Goal: Transaction & Acquisition: Purchase product/service

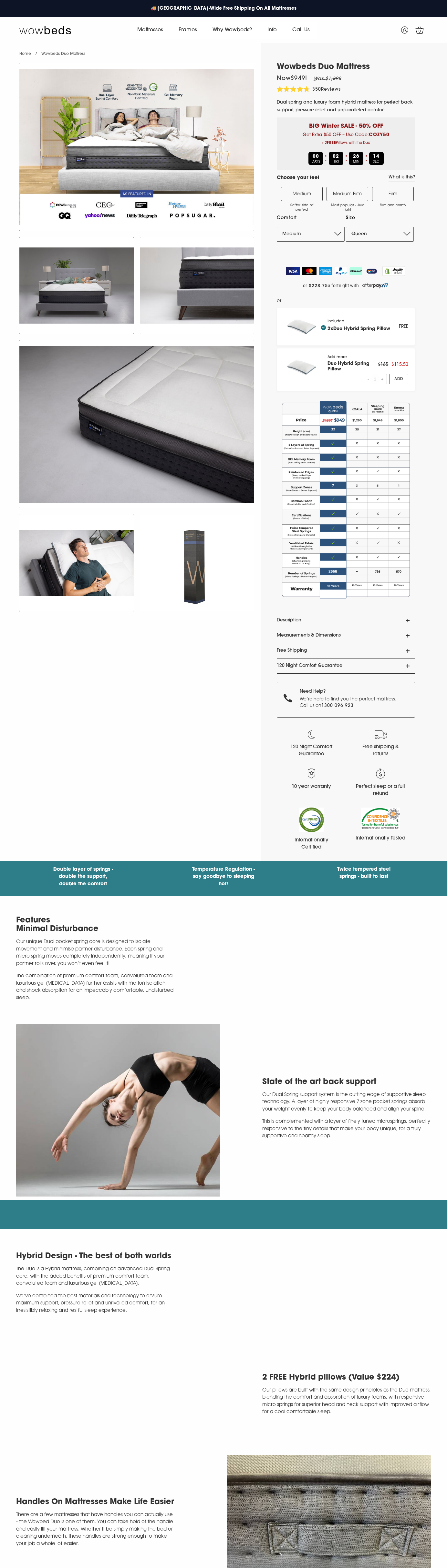
select select "Queen"
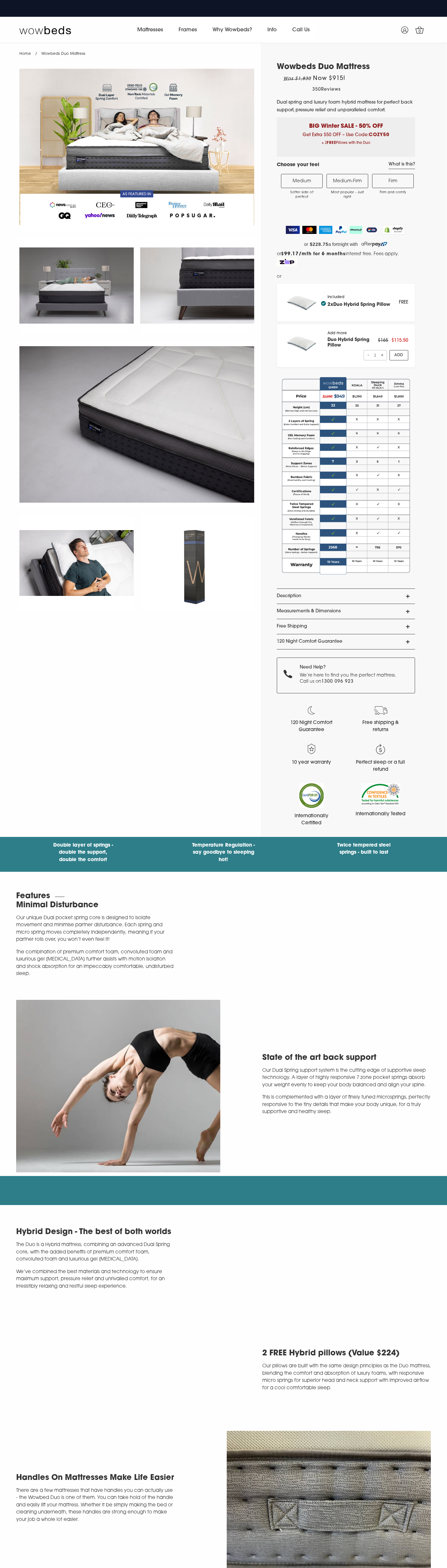
select select "Queen"
